Goal: Information Seeking & Learning: Find specific fact

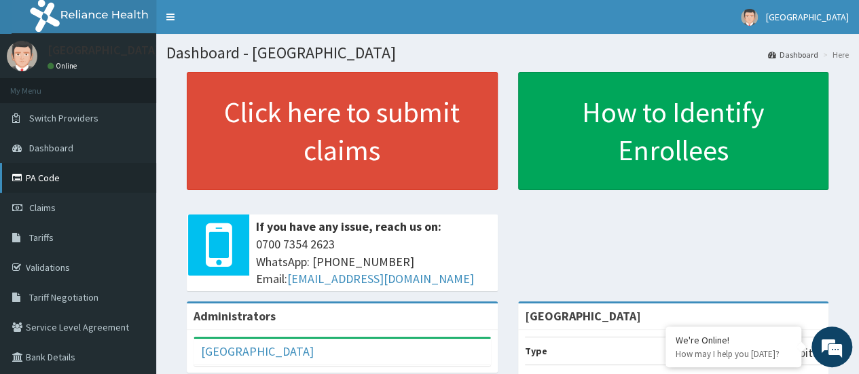
click at [45, 176] on link "PA Code" at bounding box center [78, 178] width 156 height 30
click at [58, 236] on link "Tariffs" at bounding box center [78, 238] width 156 height 30
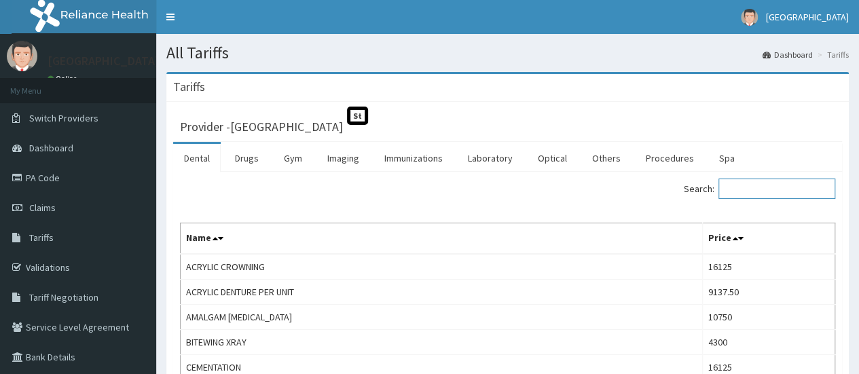
click at [752, 195] on input "Search:" at bounding box center [777, 189] width 117 height 20
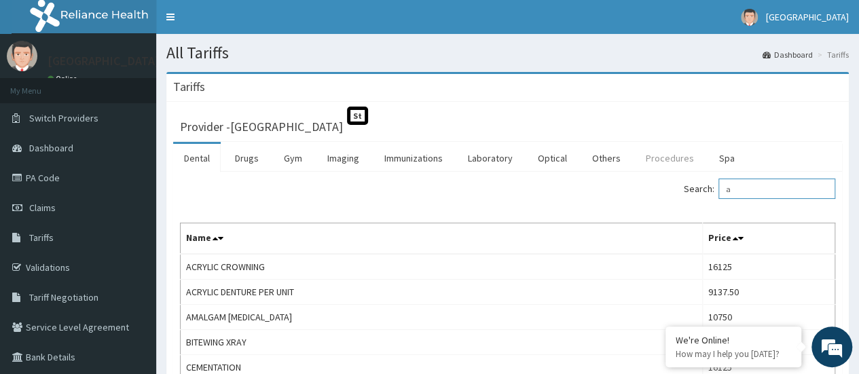
type input "a"
click at [681, 161] on link "Procedures" at bounding box center [670, 158] width 70 height 29
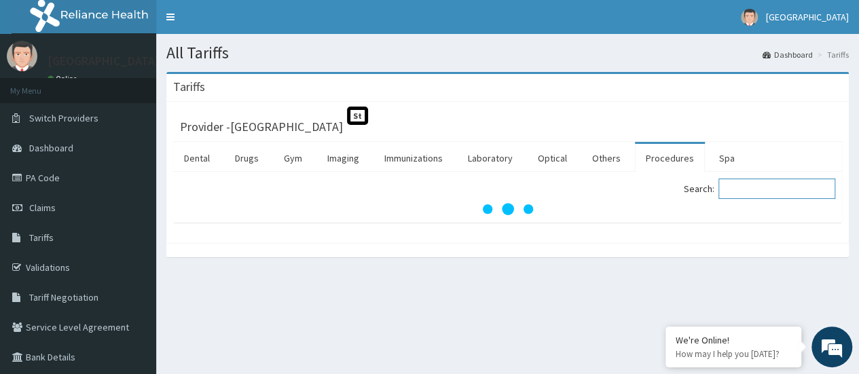
click at [784, 182] on input "Search:" at bounding box center [777, 189] width 117 height 20
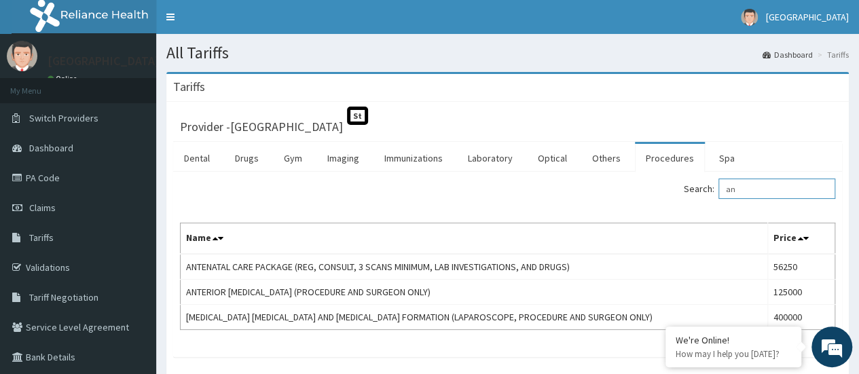
type input "a"
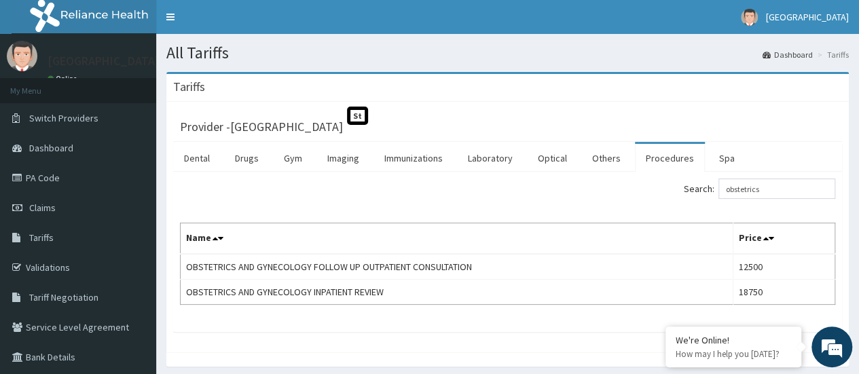
click at [361, 117] on span "St" at bounding box center [357, 116] width 21 height 18
click at [365, 113] on span "St" at bounding box center [357, 116] width 21 height 18
drag, startPoint x: 368, startPoint y: 116, endPoint x: 356, endPoint y: 118, distance: 12.3
click at [356, 118] on span "St" at bounding box center [357, 116] width 21 height 18
drag, startPoint x: 332, startPoint y: 109, endPoint x: 384, endPoint y: 118, distance: 53.0
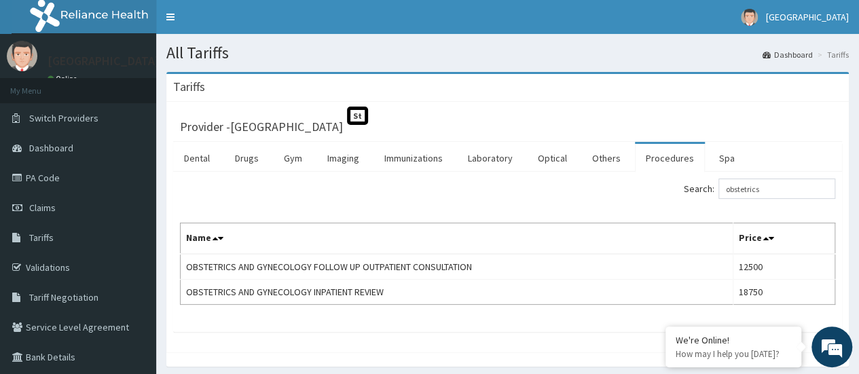
click at [384, 118] on div "Provider - [GEOGRAPHIC_DATA]" at bounding box center [507, 125] width 669 height 33
click at [399, 128] on div "Provider - [GEOGRAPHIC_DATA]" at bounding box center [507, 124] width 655 height 19
click at [780, 190] on input "obstetrics" at bounding box center [777, 189] width 117 height 20
type input "o"
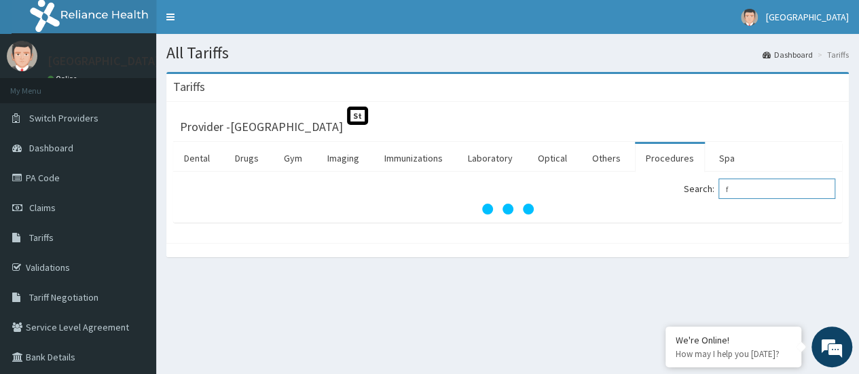
click at [780, 190] on input "f" at bounding box center [777, 189] width 117 height 20
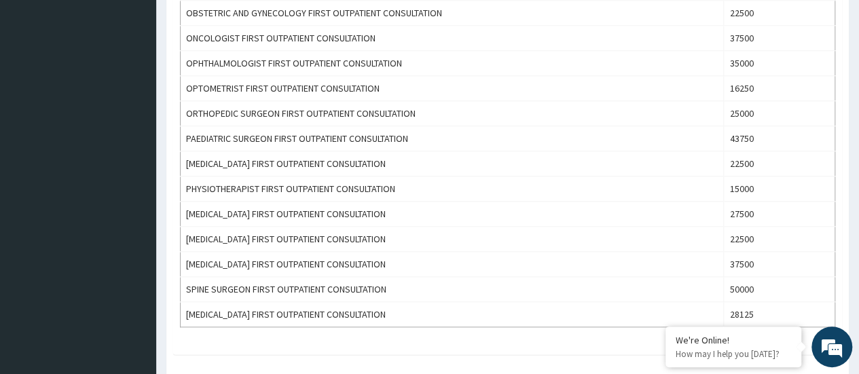
scroll to position [658, 0]
type input "first outpa"
